Goal: Find contact information: Find contact information

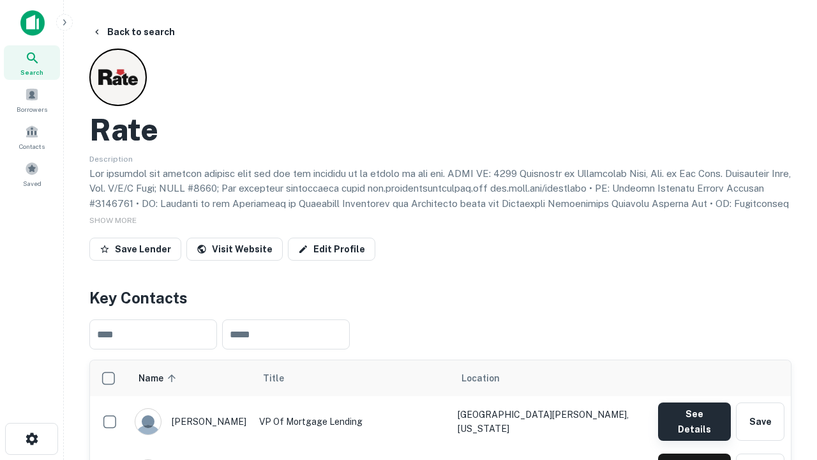
click at [694, 415] on button "See Details" at bounding box center [694, 421] width 73 height 38
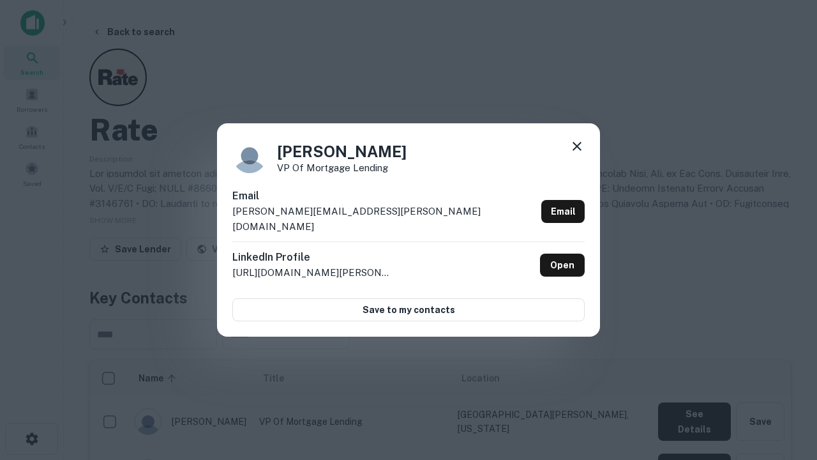
click at [577, 154] on icon at bounding box center [576, 146] width 15 height 15
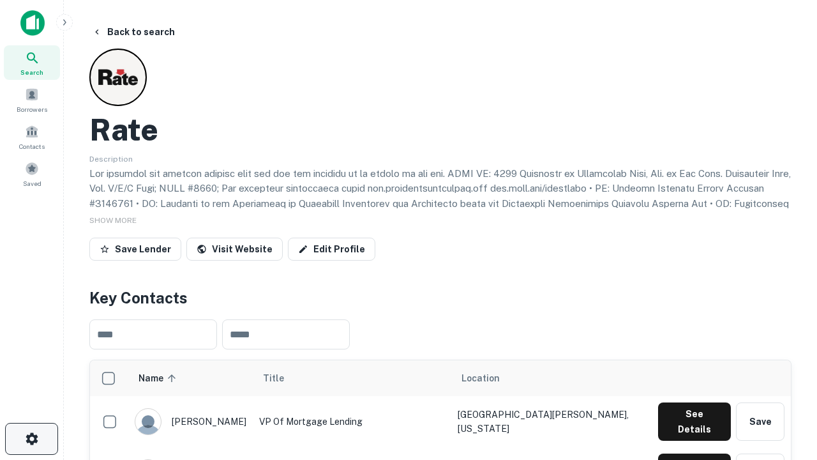
click at [31, 439] on icon "button" at bounding box center [31, 438] width 15 height 15
